Goal: Task Accomplishment & Management: Manage account settings

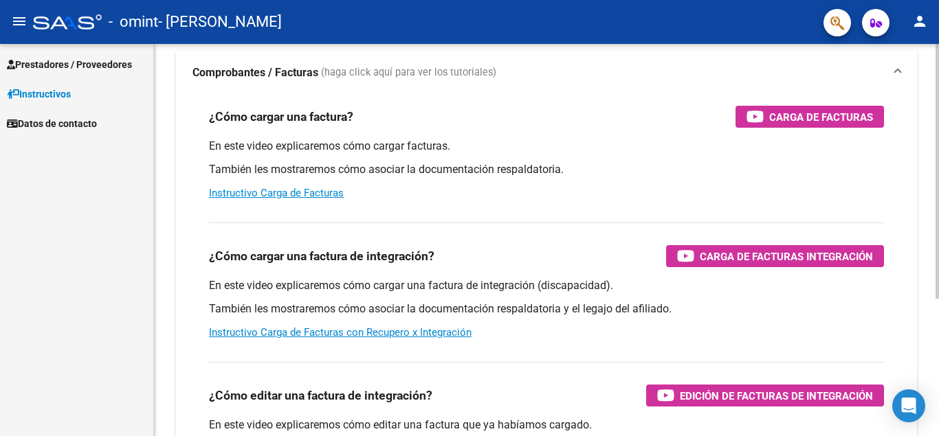
scroll to position [71, 0]
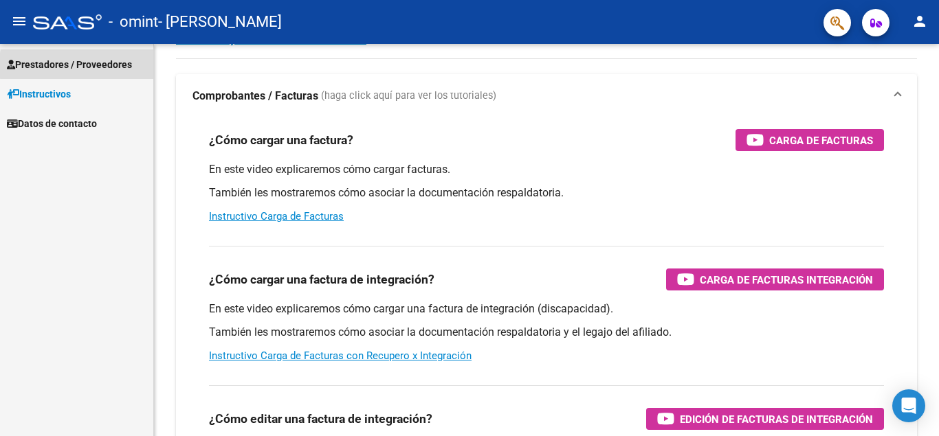
click at [120, 65] on span "Prestadores / Proveedores" at bounding box center [69, 64] width 125 height 15
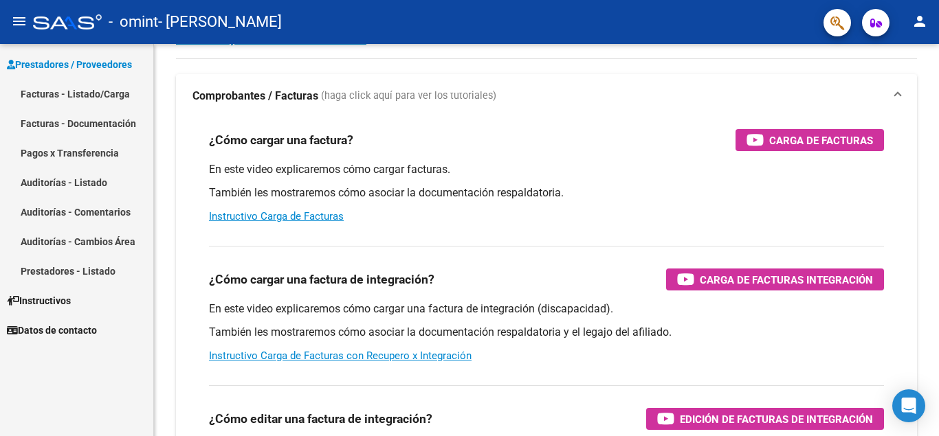
click at [129, 157] on link "Pagos x Transferencia" at bounding box center [76, 153] width 153 height 30
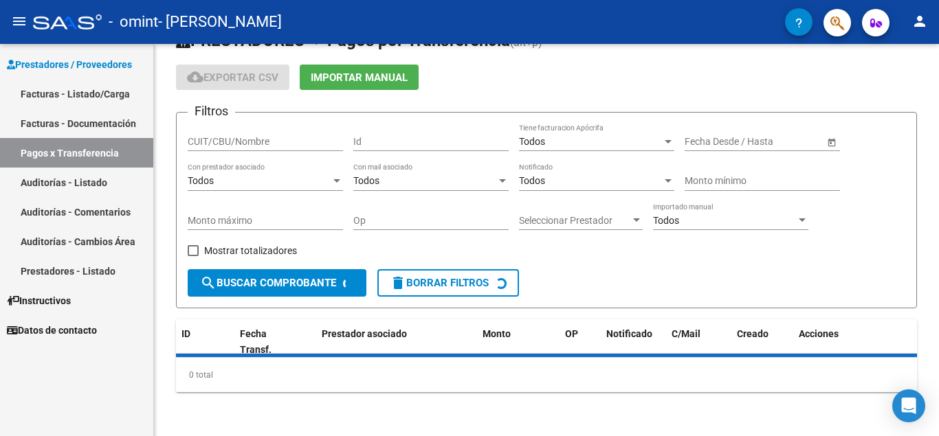
scroll to position [37, 0]
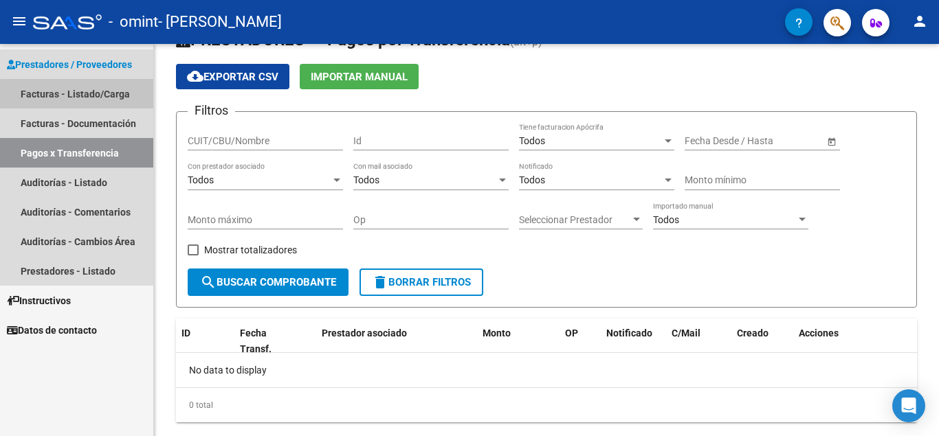
click at [103, 98] on link "Facturas - Listado/Carga" at bounding box center [76, 94] width 153 height 30
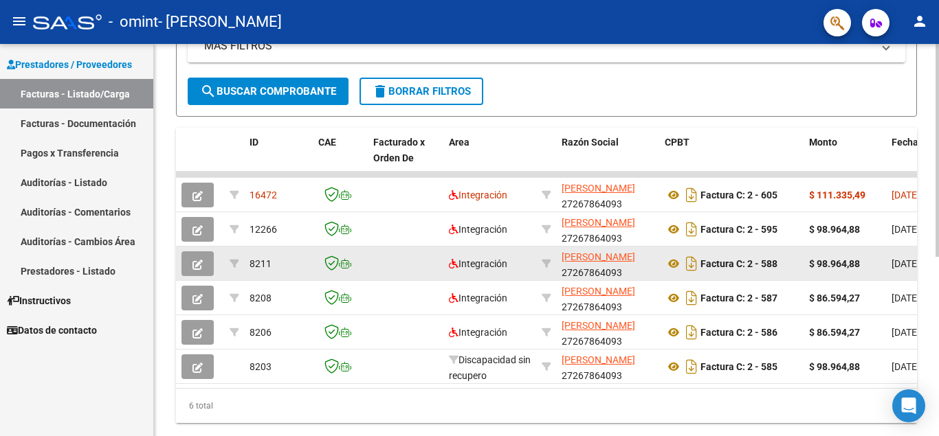
scroll to position [318, 0]
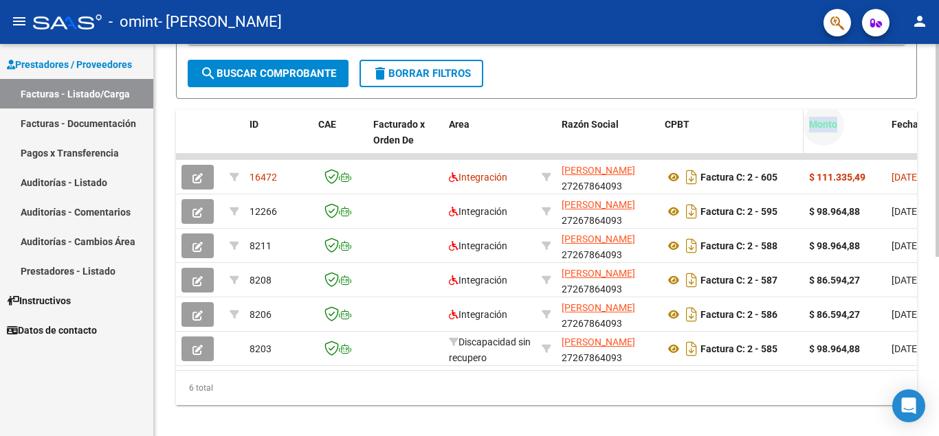
drag, startPoint x: 874, startPoint y: 146, endPoint x: 772, endPoint y: 143, distance: 102.5
click at [796, 131] on div "CPBT" at bounding box center [731, 125] width 133 height 16
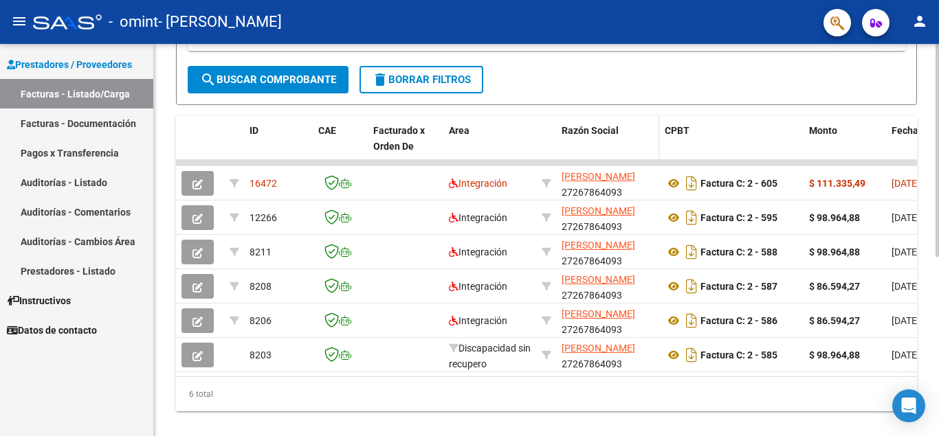
scroll to position [331, 0]
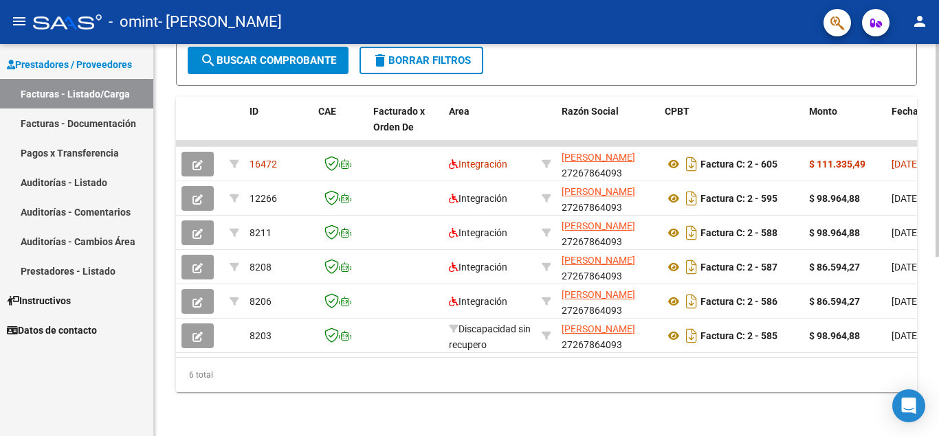
click at [934, 407] on div "Video tutorial PRESTADORES -> Listado de CPBTs Emitidos por Prestadores / Prove…" at bounding box center [548, 74] width 788 height 723
drag, startPoint x: 933, startPoint y: 403, endPoint x: 938, endPoint y: 364, distance: 39.5
click at [938, 365] on div "Video tutorial PRESTADORES -> Listado de CPBTs Emitidos por Prestadores / Prove…" at bounding box center [548, 74] width 788 height 723
